Goal: Register for event/course

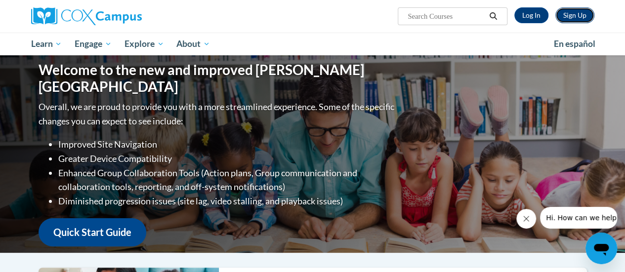
click at [578, 17] on link "Sign Up" at bounding box center [574, 15] width 39 height 16
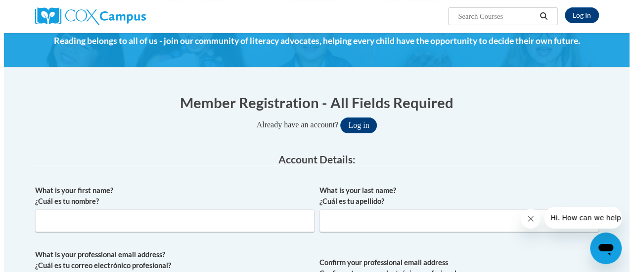
scroll to position [44, 0]
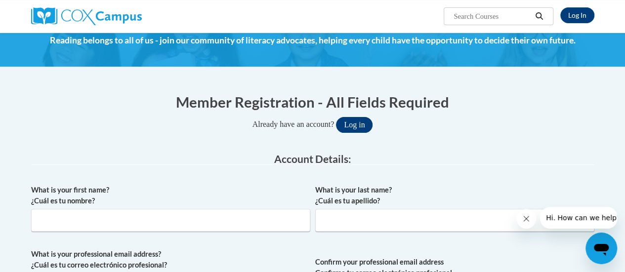
click at [360, 129] on button "Log in" at bounding box center [354, 125] width 37 height 16
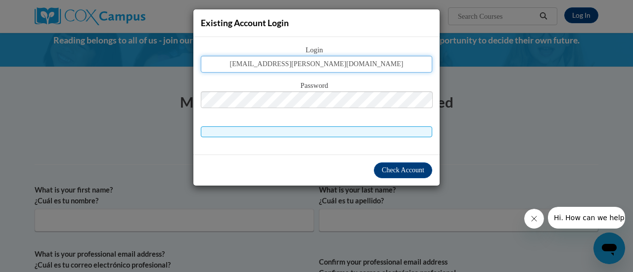
type input "sirena.simpson@rusd.org"
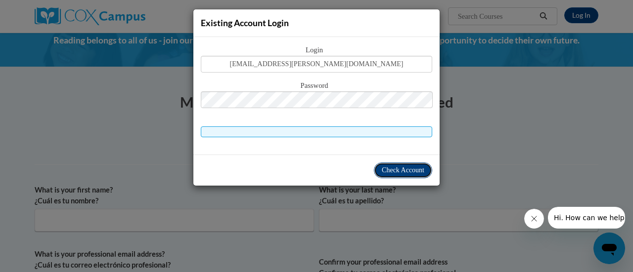
click at [392, 170] on span "Check Account" at bounding box center [402, 170] width 42 height 7
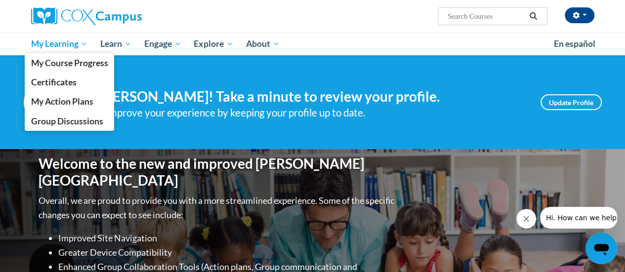
click at [52, 43] on span "My Learning" at bounding box center [59, 44] width 57 height 12
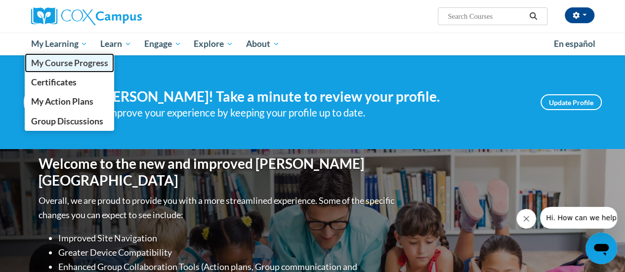
click at [45, 66] on span "My Course Progress" at bounding box center [69, 63] width 77 height 10
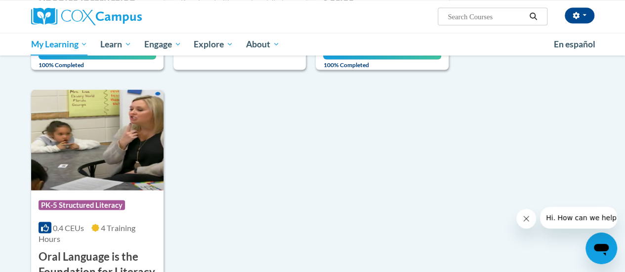
scroll to position [931, 0]
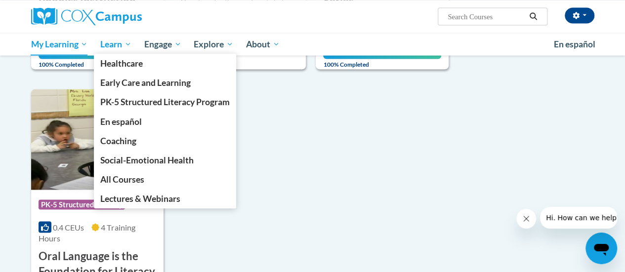
click at [114, 49] on span "Learn" at bounding box center [115, 44] width 31 height 12
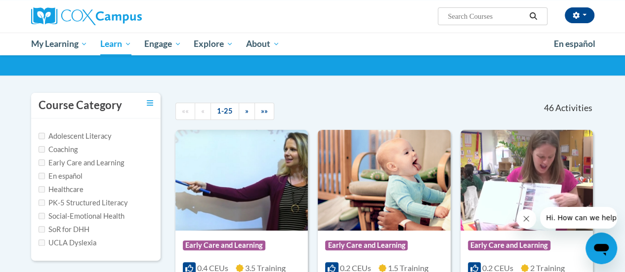
scroll to position [57, 0]
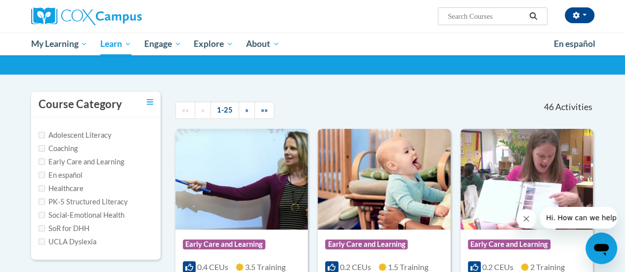
click at [65, 203] on label "PK-5 Structured Literacy" at bounding box center [83, 202] width 89 height 11
click at [42, 201] on input "PK-5 Structured Literacy" at bounding box center [42, 202] width 6 height 6
checkbox input "true"
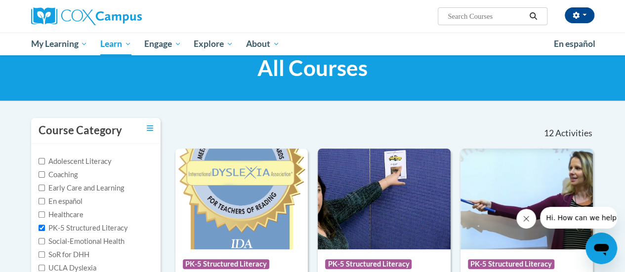
scroll to position [0, 0]
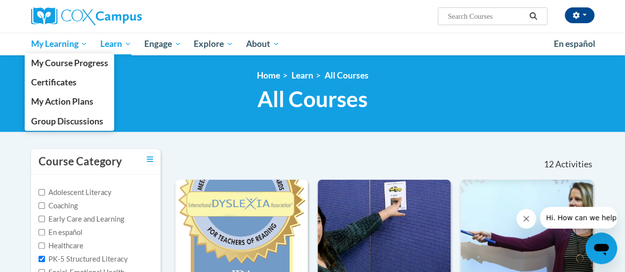
click at [40, 45] on span "My Learning" at bounding box center [59, 44] width 57 height 12
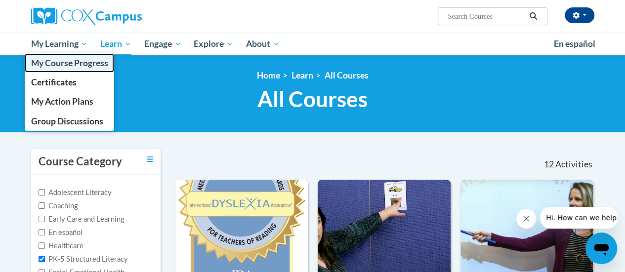
click at [45, 64] on span "My Course Progress" at bounding box center [69, 63] width 77 height 10
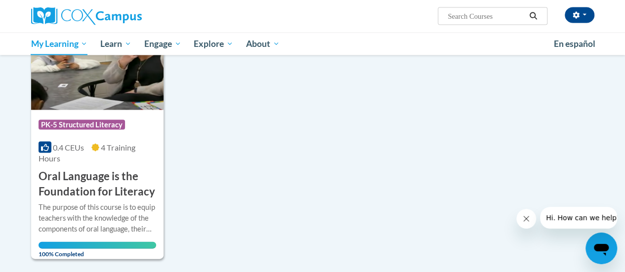
scroll to position [1012, 0]
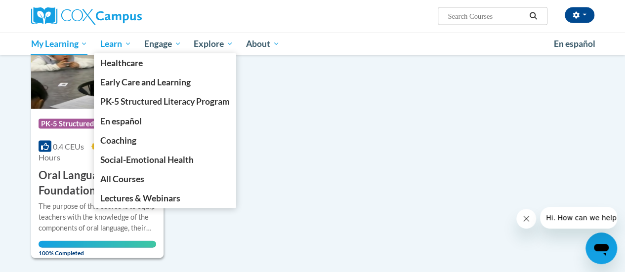
click at [112, 45] on span "Learn" at bounding box center [115, 44] width 31 height 12
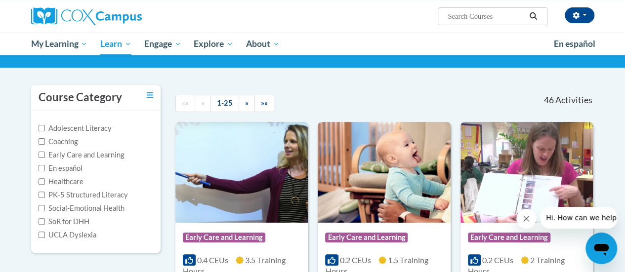
scroll to position [53, 0]
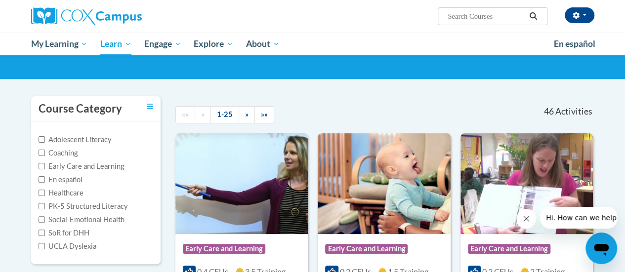
click at [66, 206] on label "PK-5 Structured Literacy" at bounding box center [83, 206] width 89 height 11
click at [45, 206] on input "PK-5 Structured Literacy" at bounding box center [42, 206] width 6 height 6
checkbox input "true"
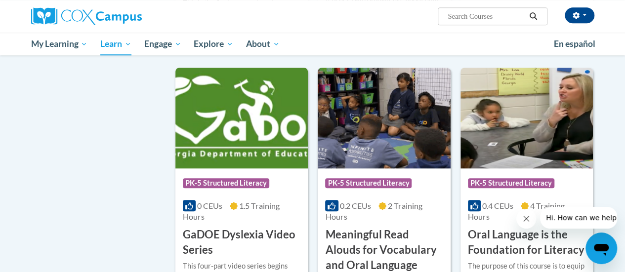
scroll to position [389, 0]
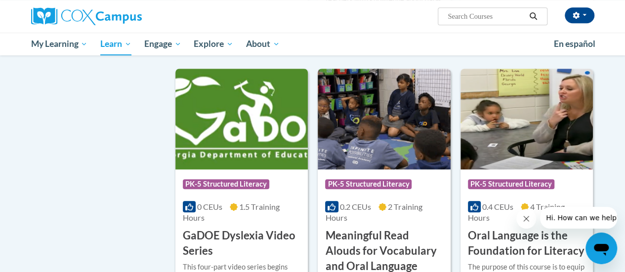
click at [461, 19] on input "Search..." at bounding box center [486, 16] width 79 height 12
type input "assessing"
click at [534, 16] on icon "Search" at bounding box center [533, 15] width 9 height 7
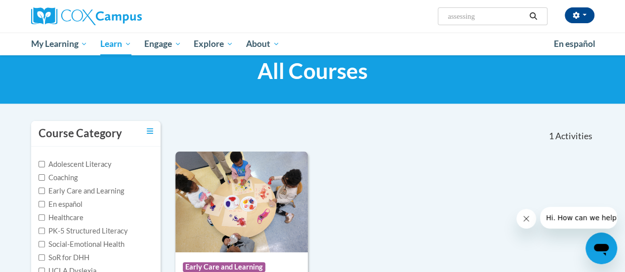
scroll to position [27, 0]
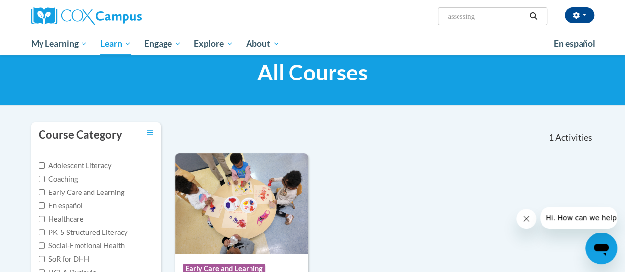
click at [486, 19] on input "assessing" at bounding box center [486, 16] width 79 height 12
type input "assessing our instruction"
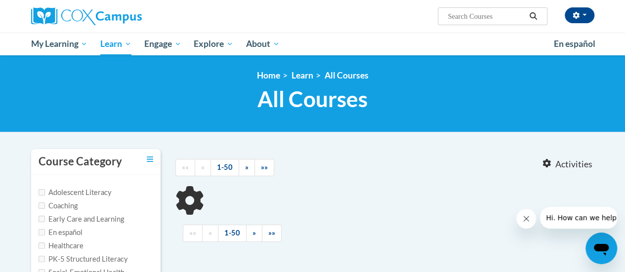
type input "assessing our instruction"
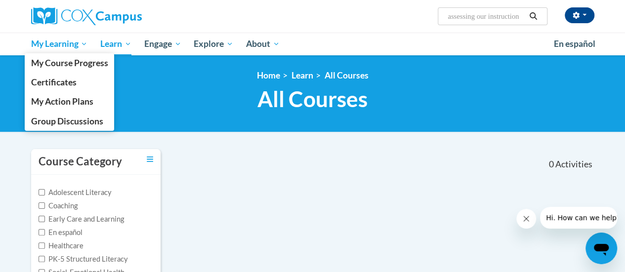
click at [59, 46] on span "My Learning" at bounding box center [59, 44] width 57 height 12
click at [40, 65] on span "My Course Progress" at bounding box center [69, 63] width 77 height 10
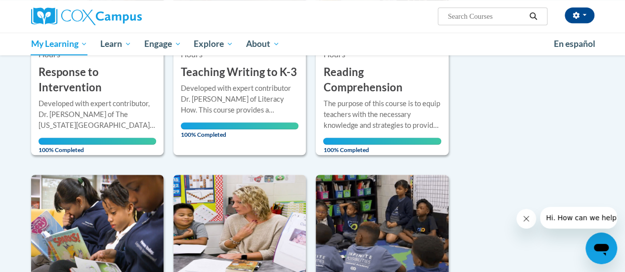
scroll to position [274, 0]
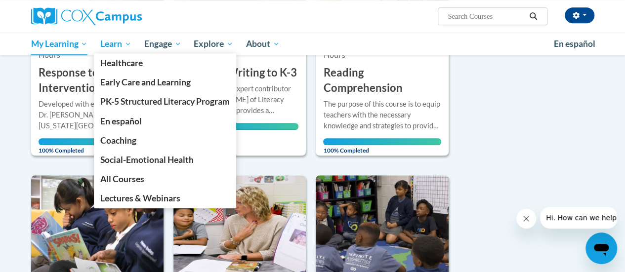
click at [112, 46] on span "Learn" at bounding box center [115, 44] width 31 height 12
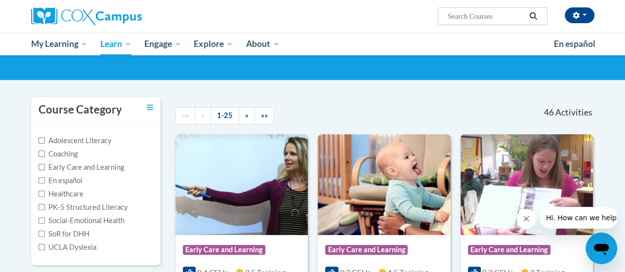
scroll to position [54, 0]
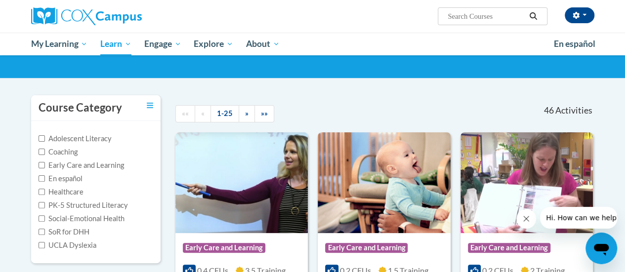
click at [62, 206] on label "PK-5 Structured Literacy" at bounding box center [83, 205] width 89 height 11
click at [45, 206] on input "PK-5 Structured Literacy" at bounding box center [42, 205] width 6 height 6
checkbox input "true"
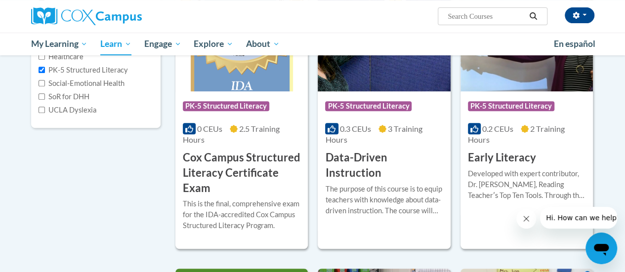
scroll to position [190, 0]
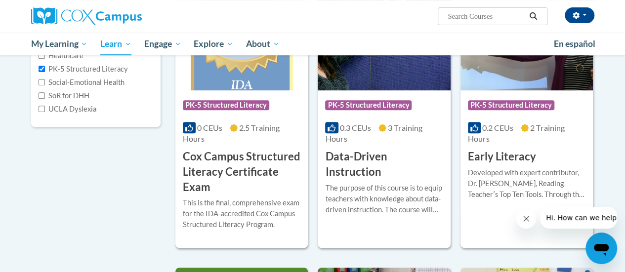
click at [394, 210] on div "More Info Enroll The purpose of this course is to equip teachers with knowledge…" at bounding box center [384, 205] width 132 height 50
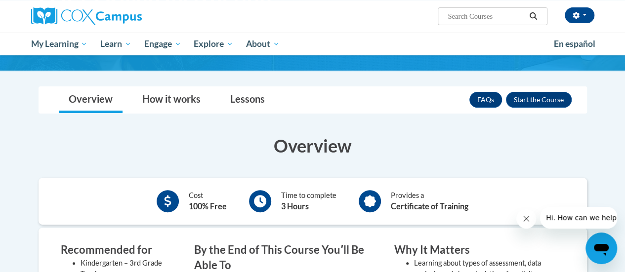
scroll to position [114, 0]
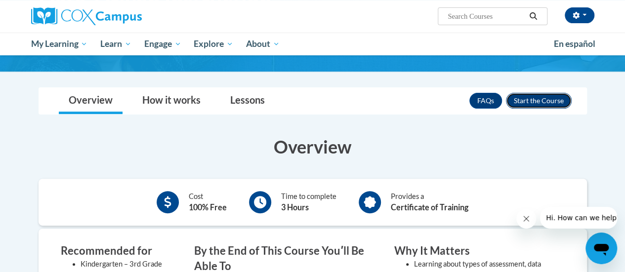
click at [562, 105] on button "Enroll" at bounding box center [539, 101] width 66 height 16
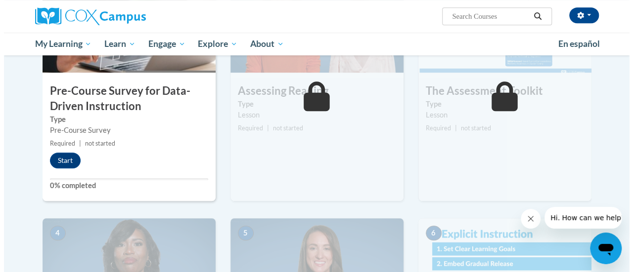
scroll to position [282, 0]
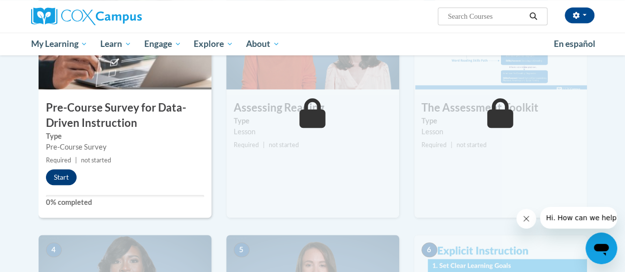
click at [60, 178] on button "Start" at bounding box center [61, 177] width 31 height 16
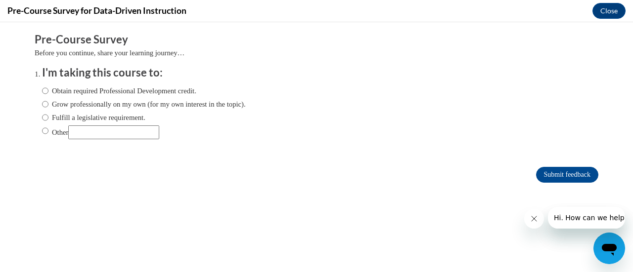
scroll to position [0, 0]
click at [42, 121] on input "Fulfill a legislative requirement." at bounding box center [45, 117] width 6 height 11
radio input "true"
click at [568, 172] on input "Submit feedback" at bounding box center [567, 175] width 62 height 16
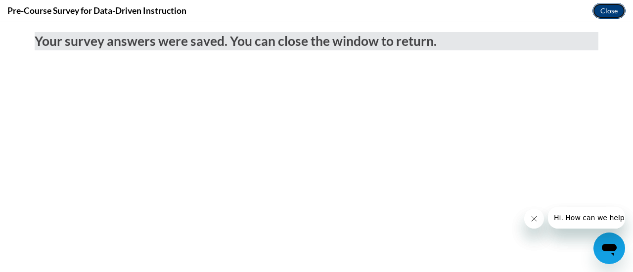
click at [609, 11] on button "Close" at bounding box center [608, 11] width 33 height 16
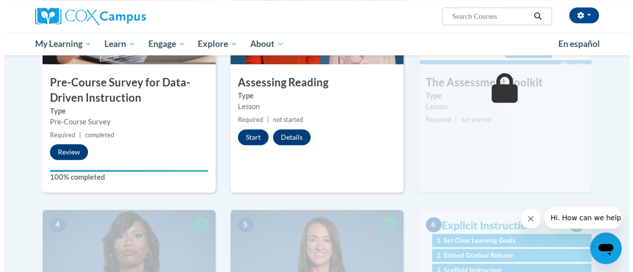
scroll to position [304, 0]
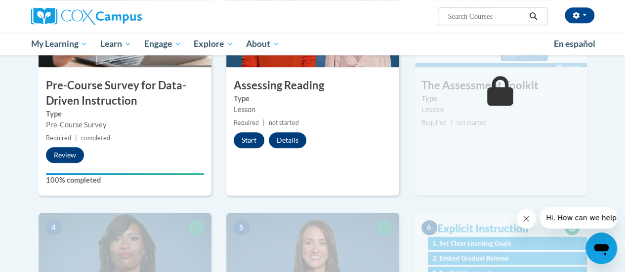
click at [246, 139] on button "Start" at bounding box center [249, 140] width 31 height 16
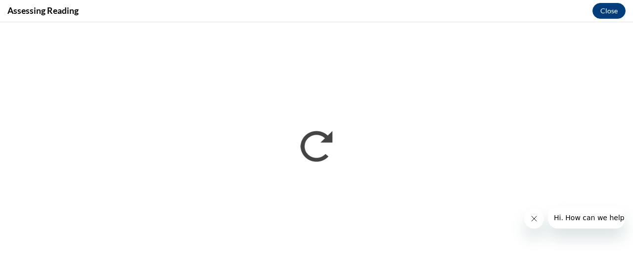
scroll to position [0, 0]
click at [339, 24] on iframe "</div></body> </html>" at bounding box center [316, 147] width 633 height 250
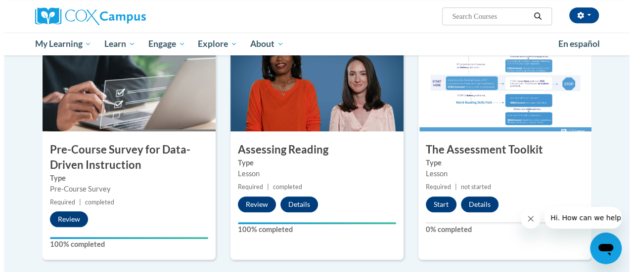
scroll to position [242, 0]
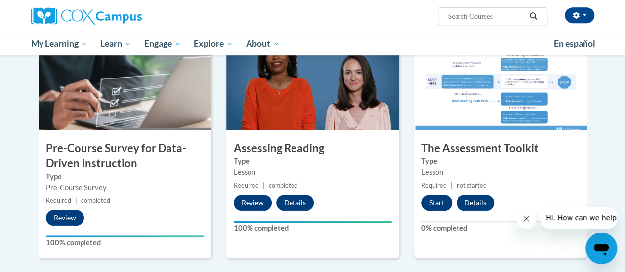
click at [433, 198] on button "Start" at bounding box center [437, 203] width 31 height 16
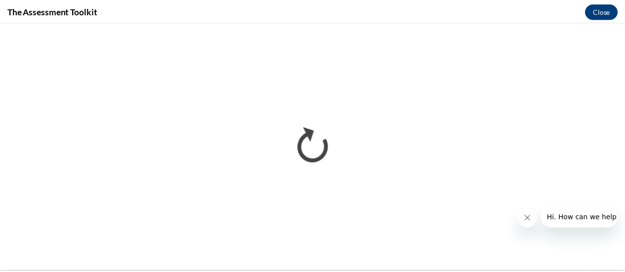
scroll to position [0, 0]
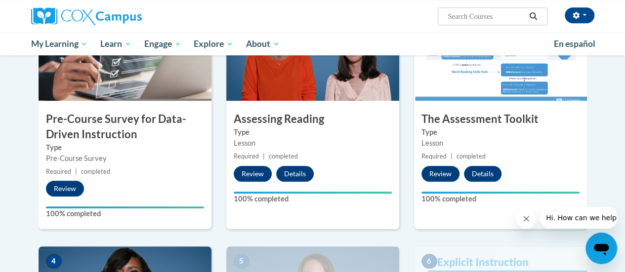
scroll to position [271, 0]
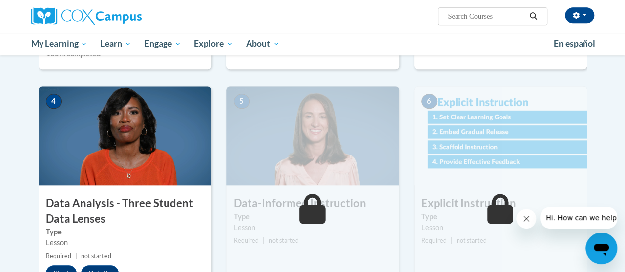
click at [604, 184] on body "[PERSON_NAME] ([GEOGRAPHIC_DATA]/Unknown UTC-04:00) My Profile Inbox My Transcr…" at bounding box center [312, 167] width 625 height 1197
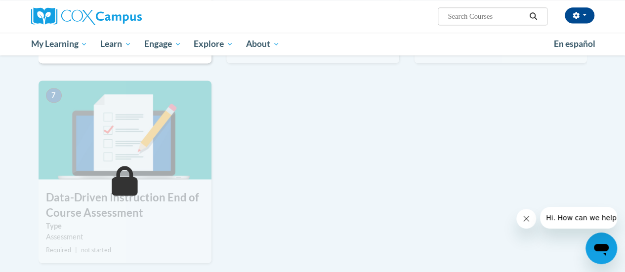
scroll to position [683, 0]
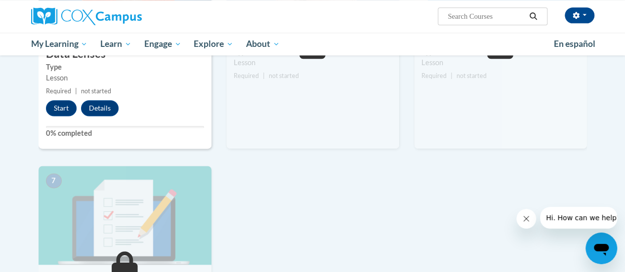
scroll to position [596, 0]
